Goal: Check status: Check status

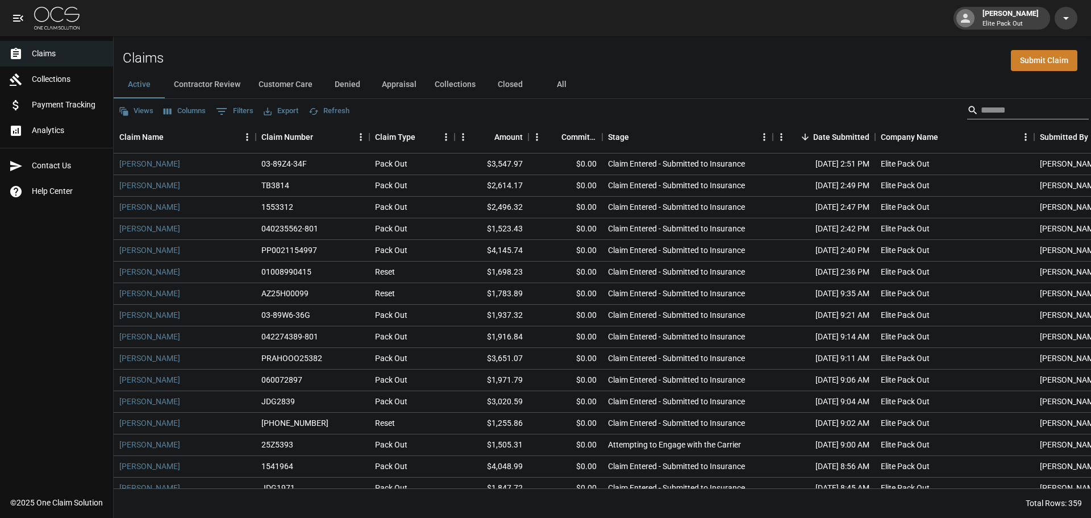
click at [1024, 114] on input "Search" at bounding box center [1026, 110] width 91 height 18
click at [565, 91] on button "All" at bounding box center [561, 84] width 51 height 27
click at [1022, 106] on input "Search" at bounding box center [1026, 110] width 91 height 18
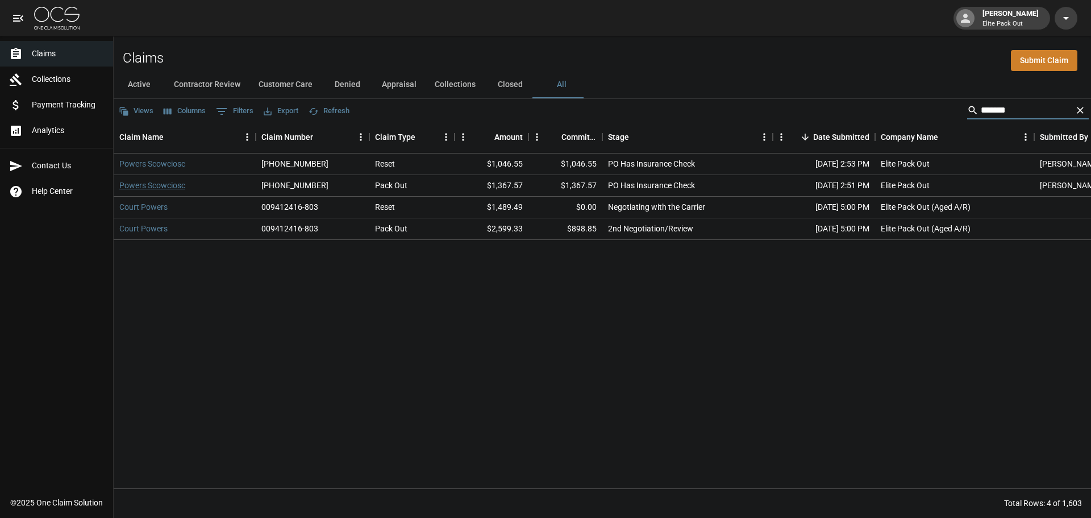
type input "******"
click at [156, 185] on link "Powers Scowciosc" at bounding box center [152, 185] width 66 height 11
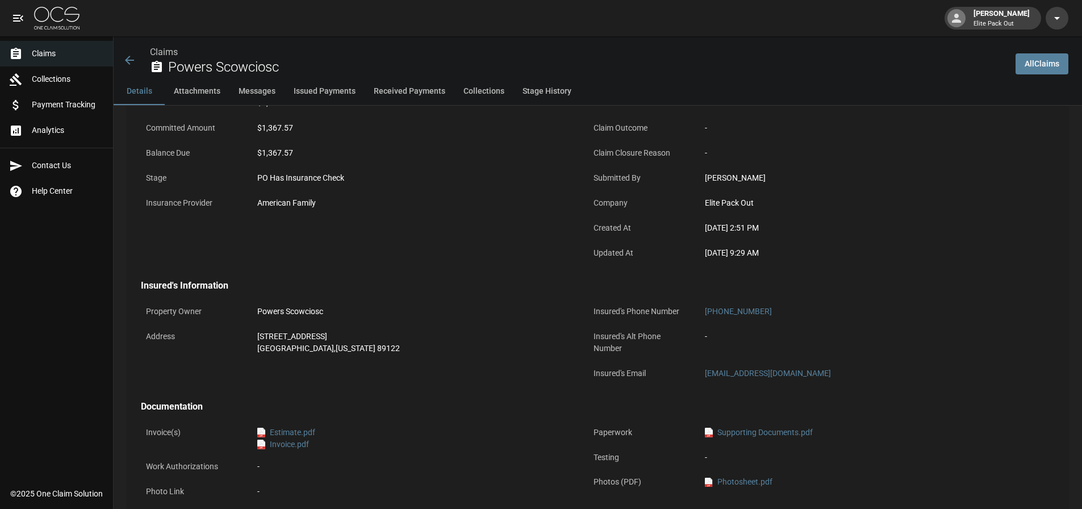
scroll to position [170, 0]
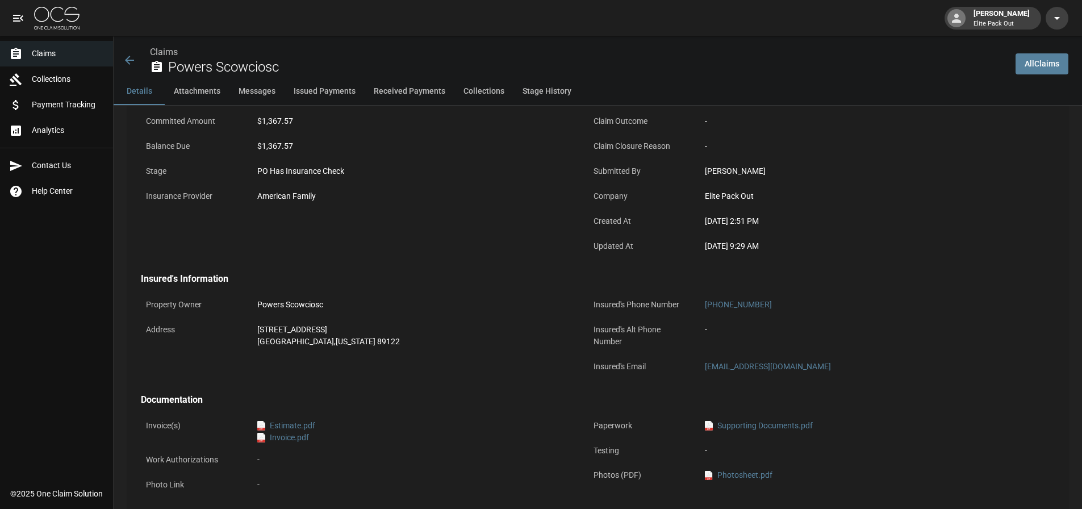
click at [130, 55] on icon at bounding box center [130, 60] width 14 height 14
